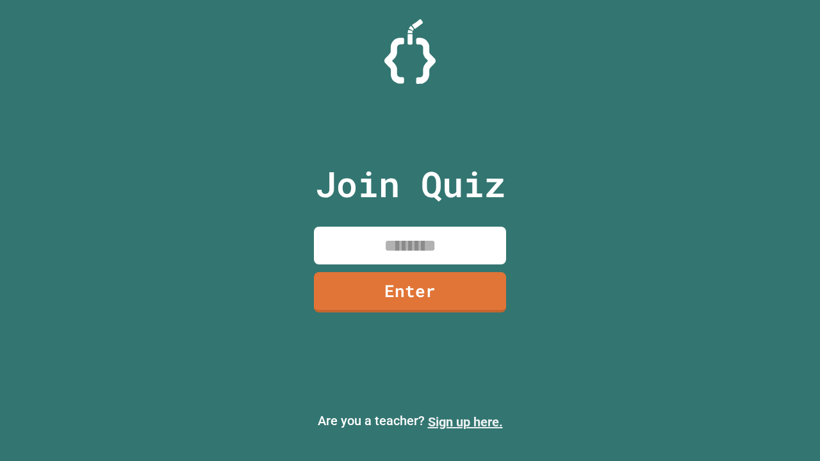
click at [465, 422] on link "Sign up here." at bounding box center [465, 421] width 75 height 15
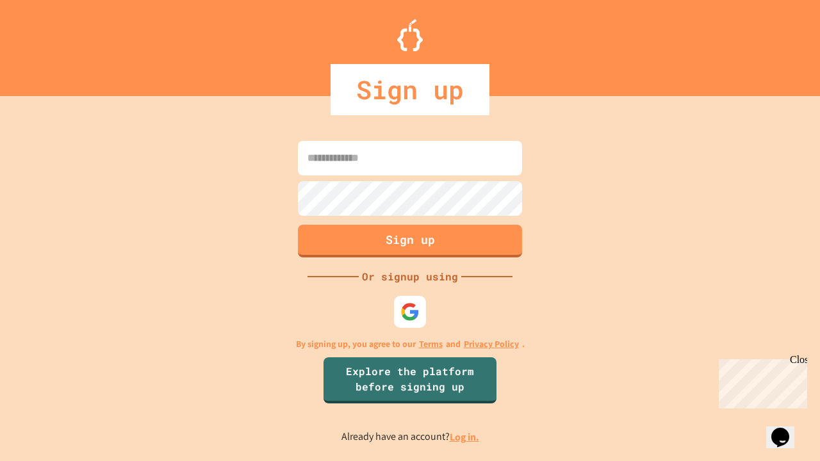
click at [465, 437] on link "Log in." at bounding box center [464, 436] width 29 height 13
